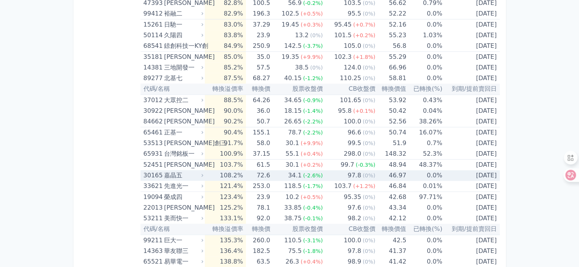
scroll to position [3631, 0]
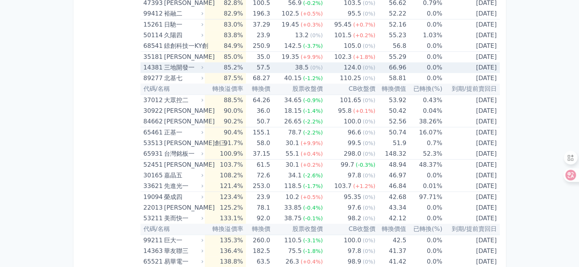
click at [179, 62] on div "三地開發一" at bounding box center [183, 67] width 38 height 11
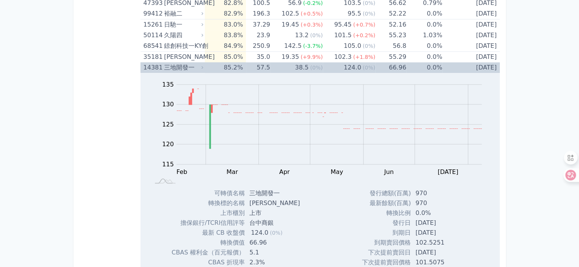
click at [177, 62] on div "三地開發一" at bounding box center [183, 67] width 38 height 11
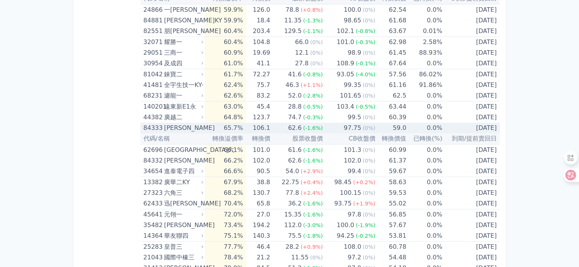
scroll to position [3288, 0]
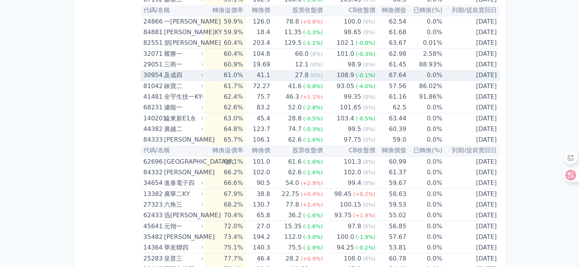
click at [169, 70] on div "及成四" at bounding box center [183, 75] width 38 height 11
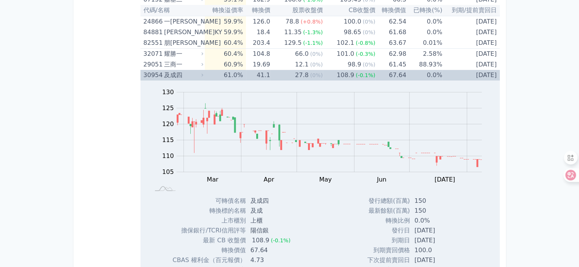
click at [169, 70] on div "及成四" at bounding box center [183, 75] width 38 height 11
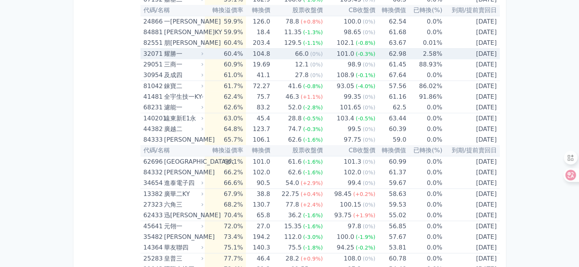
click at [169, 49] on div "耀勝一" at bounding box center [183, 54] width 38 height 11
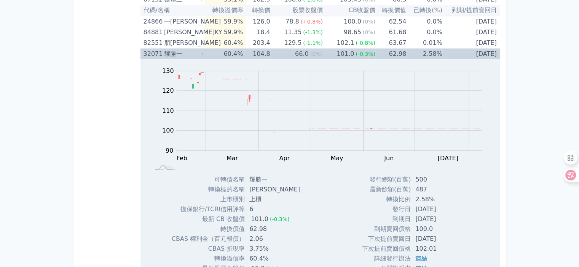
click at [169, 49] on div "耀勝一" at bounding box center [183, 54] width 38 height 11
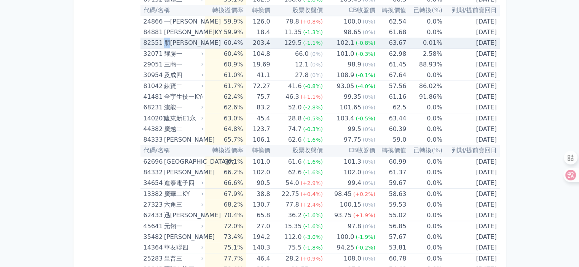
click at [167, 38] on div "朋[PERSON_NAME]" at bounding box center [183, 43] width 38 height 11
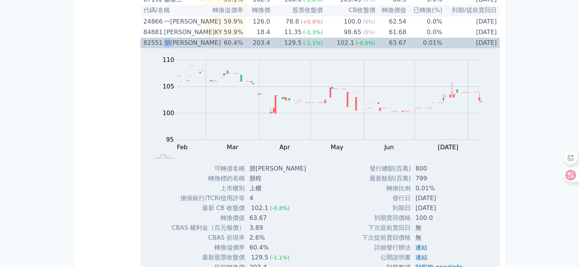
click at [167, 38] on div "朋[PERSON_NAME]" at bounding box center [183, 43] width 38 height 11
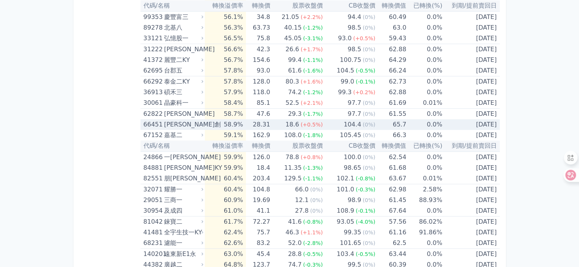
scroll to position [3136, 0]
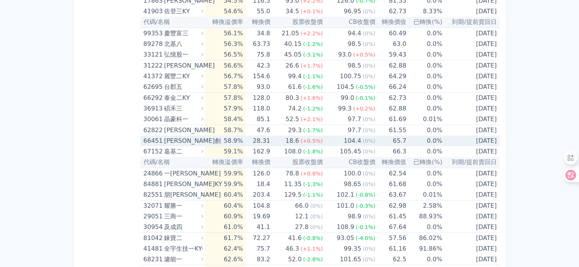
click at [169, 136] on div "[PERSON_NAME]創" at bounding box center [183, 141] width 38 height 11
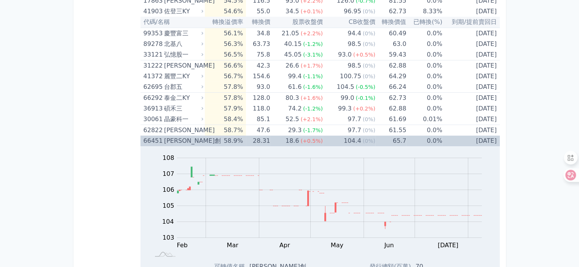
click at [169, 136] on div "[PERSON_NAME]創" at bounding box center [183, 141] width 38 height 11
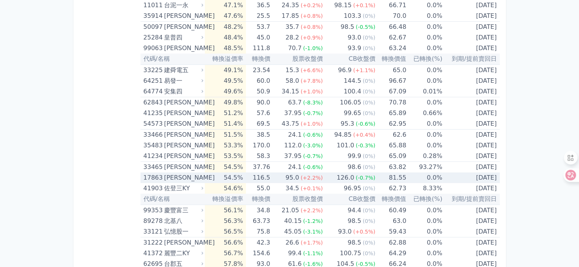
scroll to position [2946, 0]
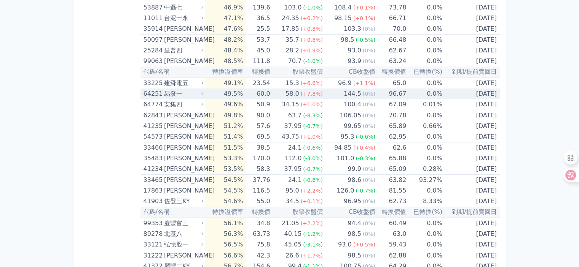
click at [167, 89] on div "易發一" at bounding box center [183, 94] width 38 height 11
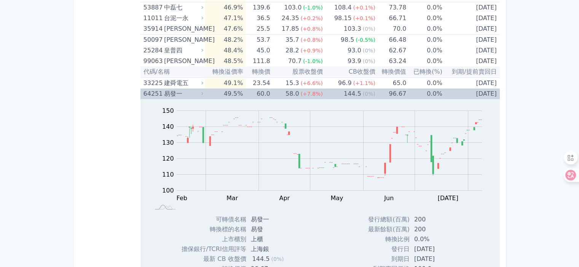
click at [170, 89] on div "易發一" at bounding box center [183, 94] width 38 height 11
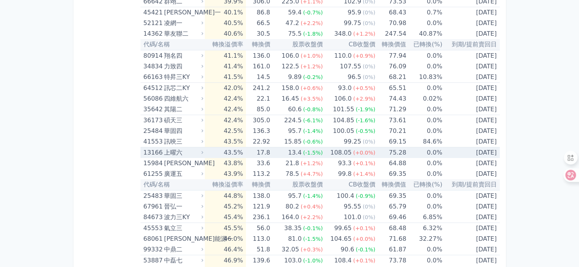
scroll to position [2679, 0]
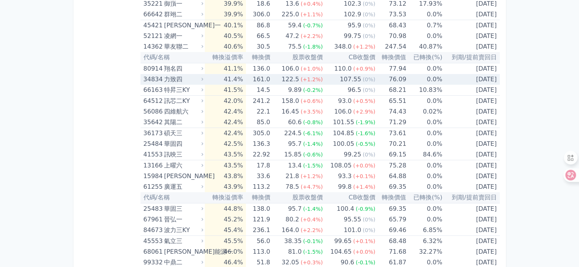
click at [174, 74] on div "力致四" at bounding box center [183, 79] width 38 height 11
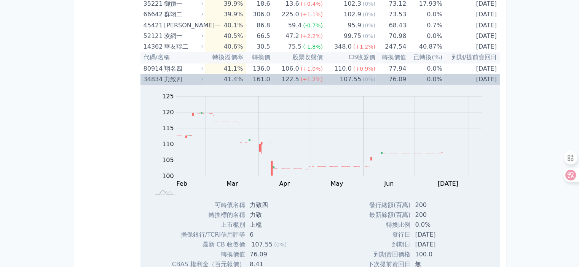
click at [174, 74] on div "力致四" at bounding box center [183, 79] width 38 height 11
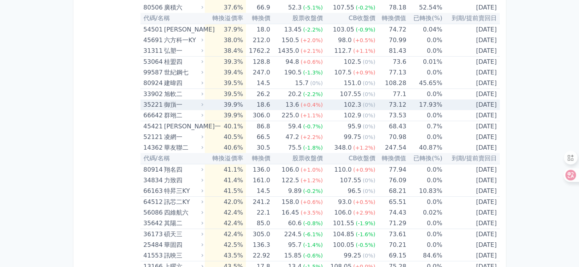
scroll to position [2565, 0]
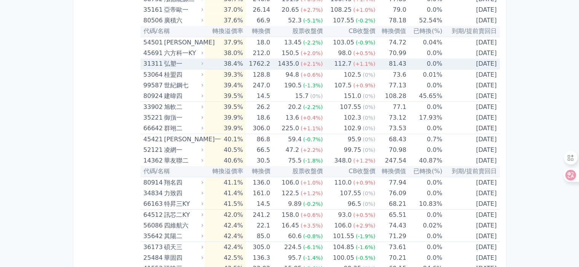
click at [166, 59] on div "弘塑一" at bounding box center [183, 64] width 38 height 11
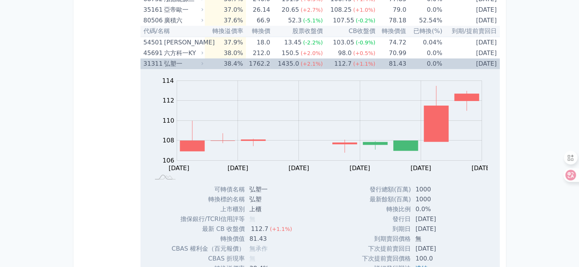
click at [167, 59] on div "弘塑一" at bounding box center [183, 64] width 38 height 11
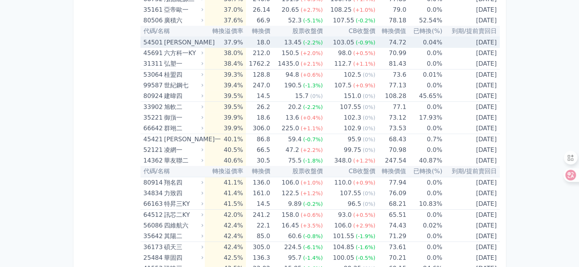
click at [175, 37] on div "[PERSON_NAME]" at bounding box center [183, 42] width 38 height 11
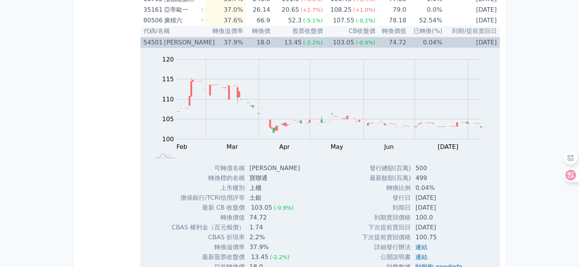
click at [169, 37] on div "[PERSON_NAME]" at bounding box center [183, 42] width 38 height 11
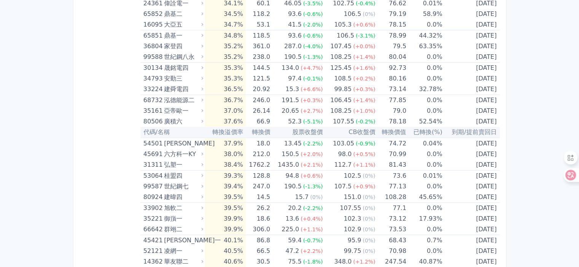
scroll to position [2451, 0]
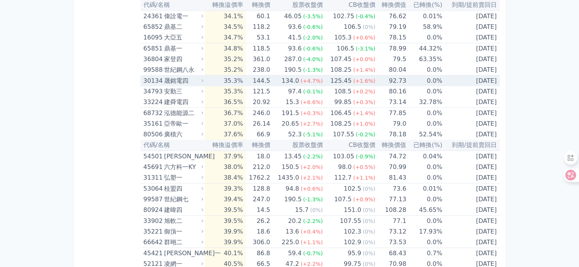
click at [174, 76] on div "晟銘電四" at bounding box center [183, 81] width 38 height 11
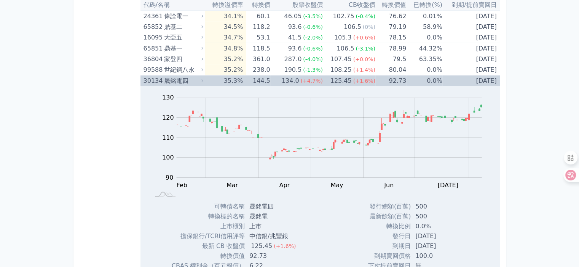
click at [172, 76] on div "晟銘電四" at bounding box center [183, 81] width 38 height 11
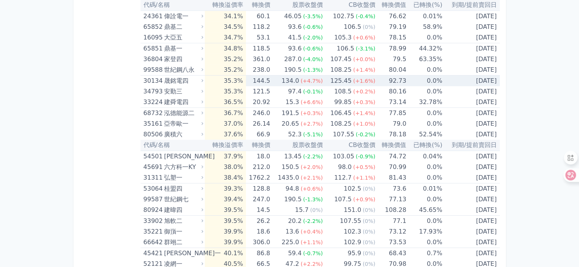
click at [172, 76] on div "晟銘電四" at bounding box center [183, 81] width 38 height 11
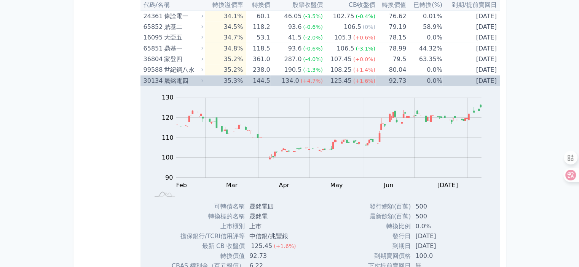
click at [172, 76] on div "晟銘電四" at bounding box center [183, 81] width 38 height 11
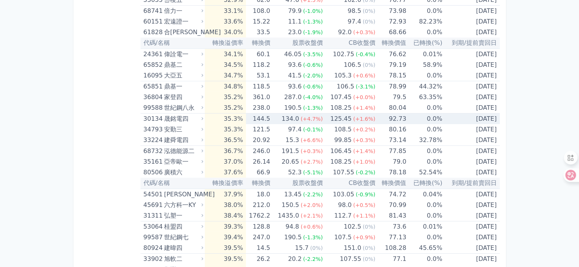
scroll to position [2375, 0]
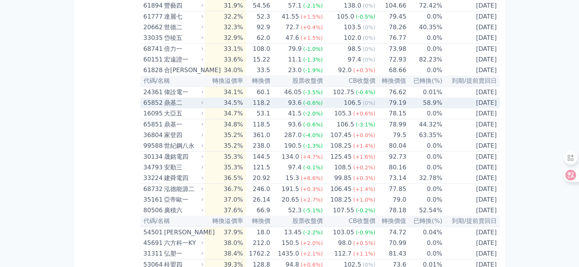
click at [174, 98] on div "鼎基二" at bounding box center [183, 103] width 38 height 11
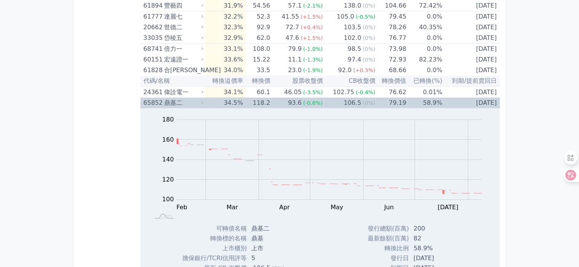
click at [171, 98] on div "鼎基二" at bounding box center [183, 103] width 38 height 11
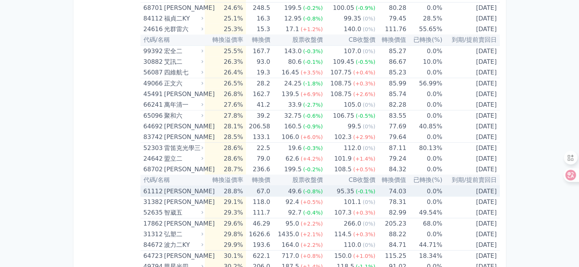
scroll to position [1995, 0]
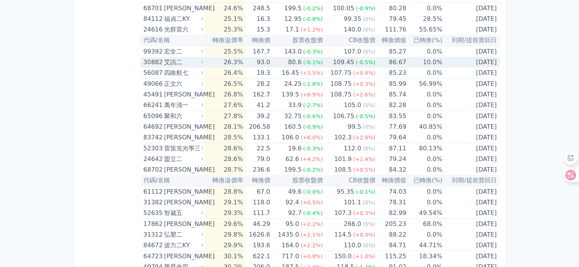
click at [168, 59] on div "艾訊二" at bounding box center [183, 62] width 38 height 11
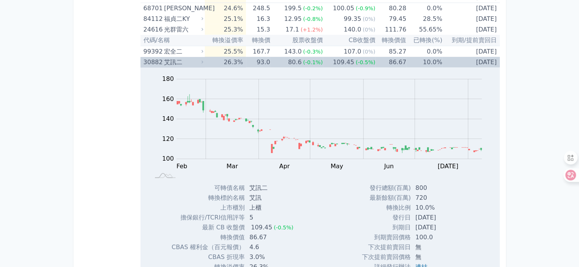
click at [167, 57] on div "艾訊二" at bounding box center [183, 62] width 38 height 11
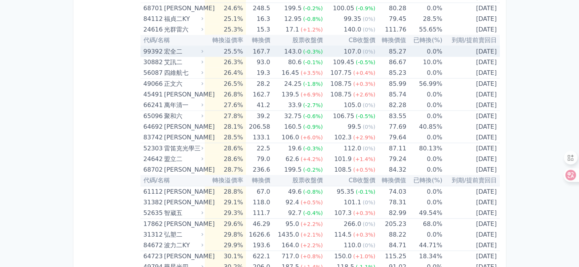
click at [170, 47] on div "宏全二" at bounding box center [183, 51] width 38 height 11
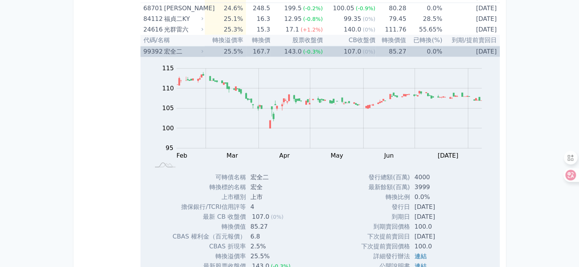
click at [170, 47] on div "宏全二" at bounding box center [183, 51] width 38 height 11
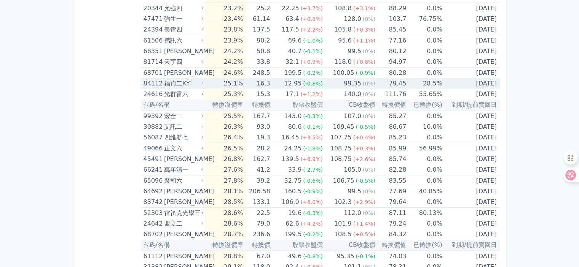
scroll to position [1918, 0]
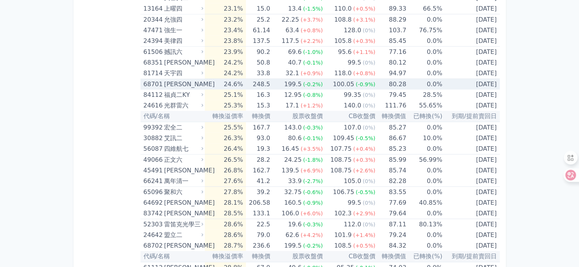
click at [177, 80] on div "[PERSON_NAME]" at bounding box center [183, 84] width 38 height 11
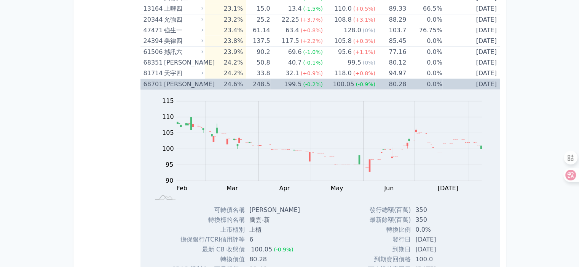
click at [169, 79] on div "[PERSON_NAME]" at bounding box center [183, 84] width 38 height 11
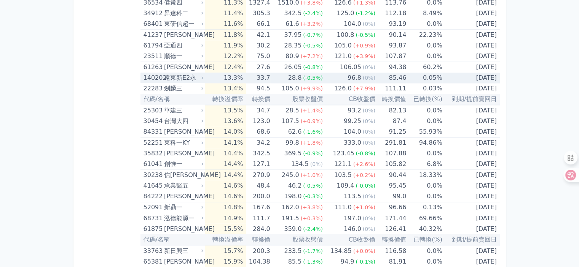
scroll to position [1196, 0]
